Goal: Information Seeking & Learning: Learn about a topic

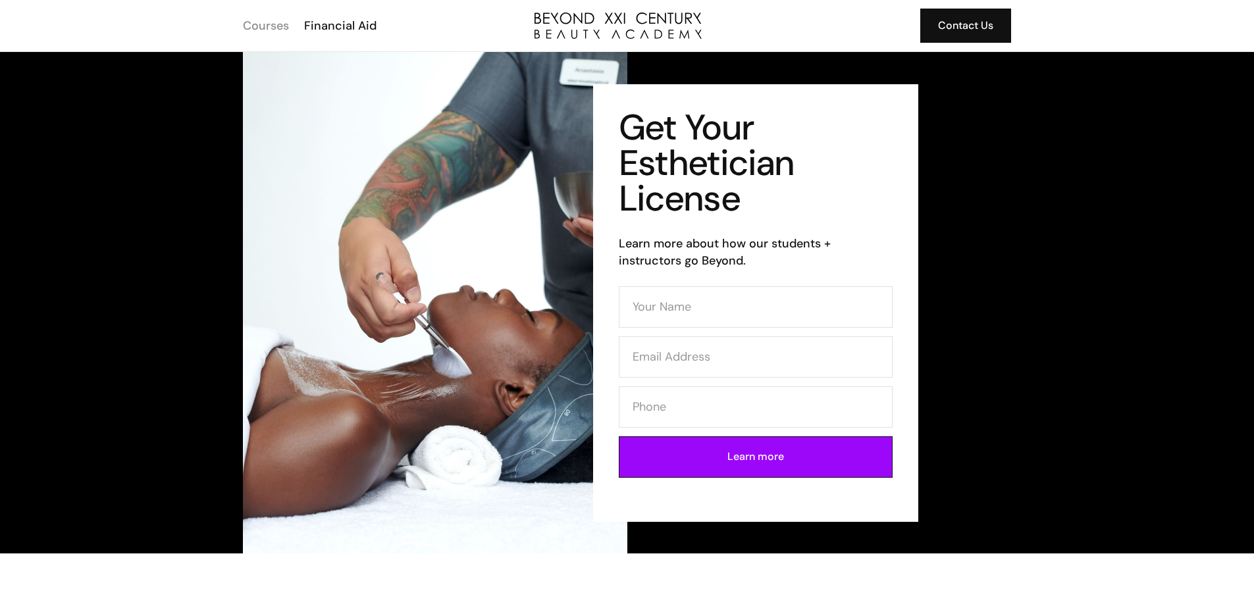
click at [274, 26] on div "Courses" at bounding box center [266, 25] width 46 height 17
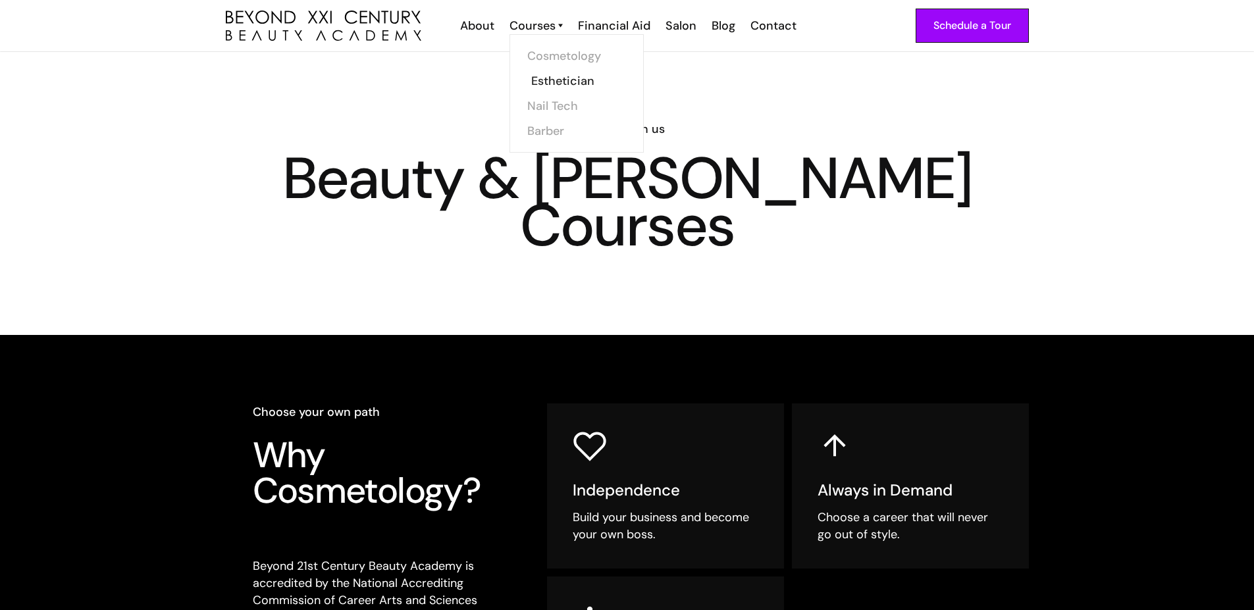
click at [557, 79] on link "Esthetician" at bounding box center [580, 80] width 99 height 25
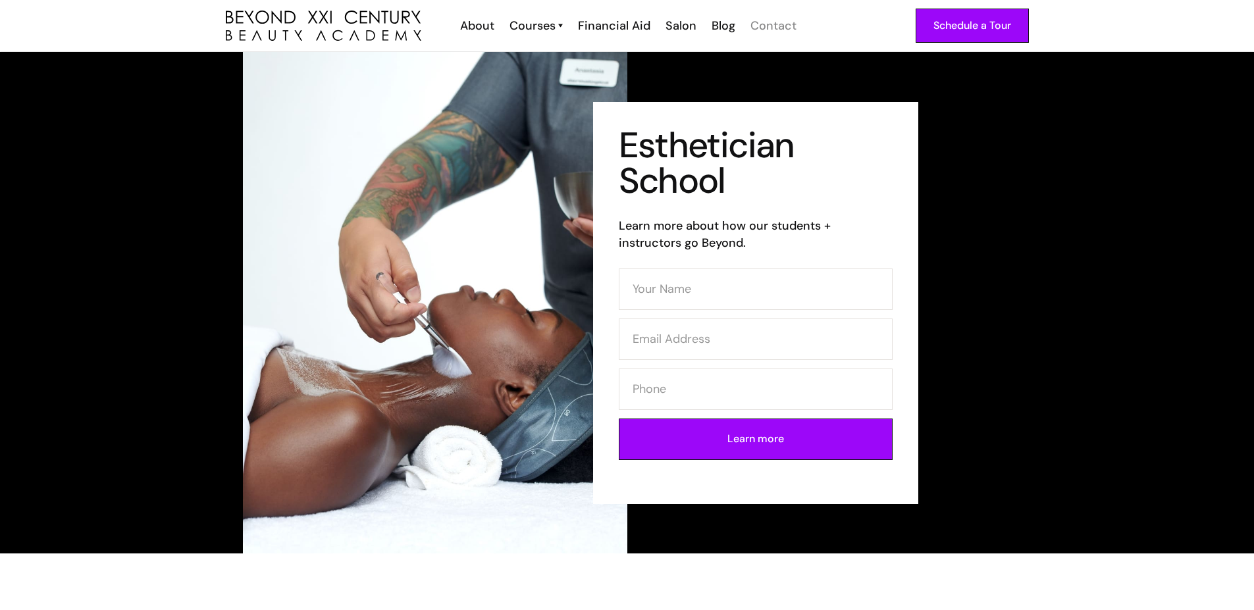
click at [771, 26] on div "Contact" at bounding box center [773, 25] width 46 height 17
